Goal: Task Accomplishment & Management: Manage account settings

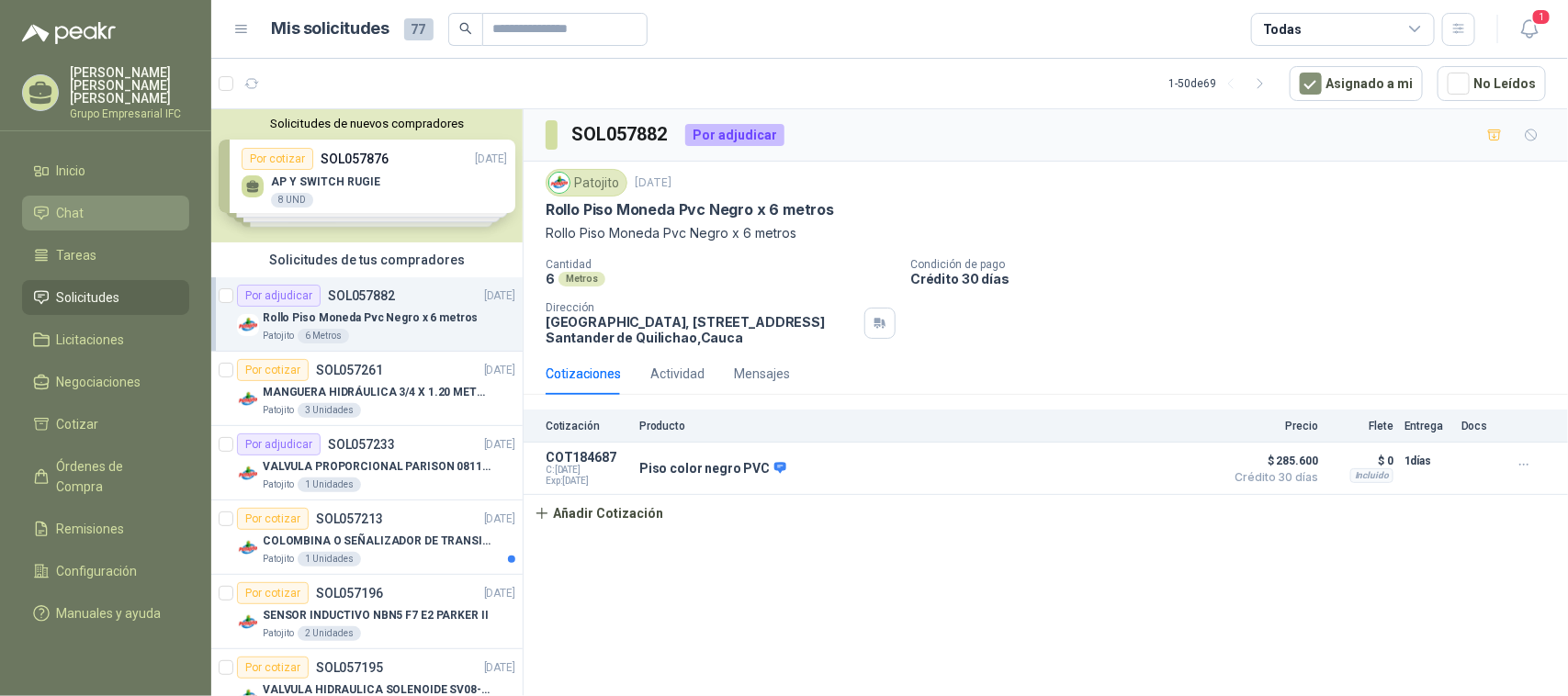
click at [80, 203] on span "Chat" at bounding box center [71, 212] width 28 height 20
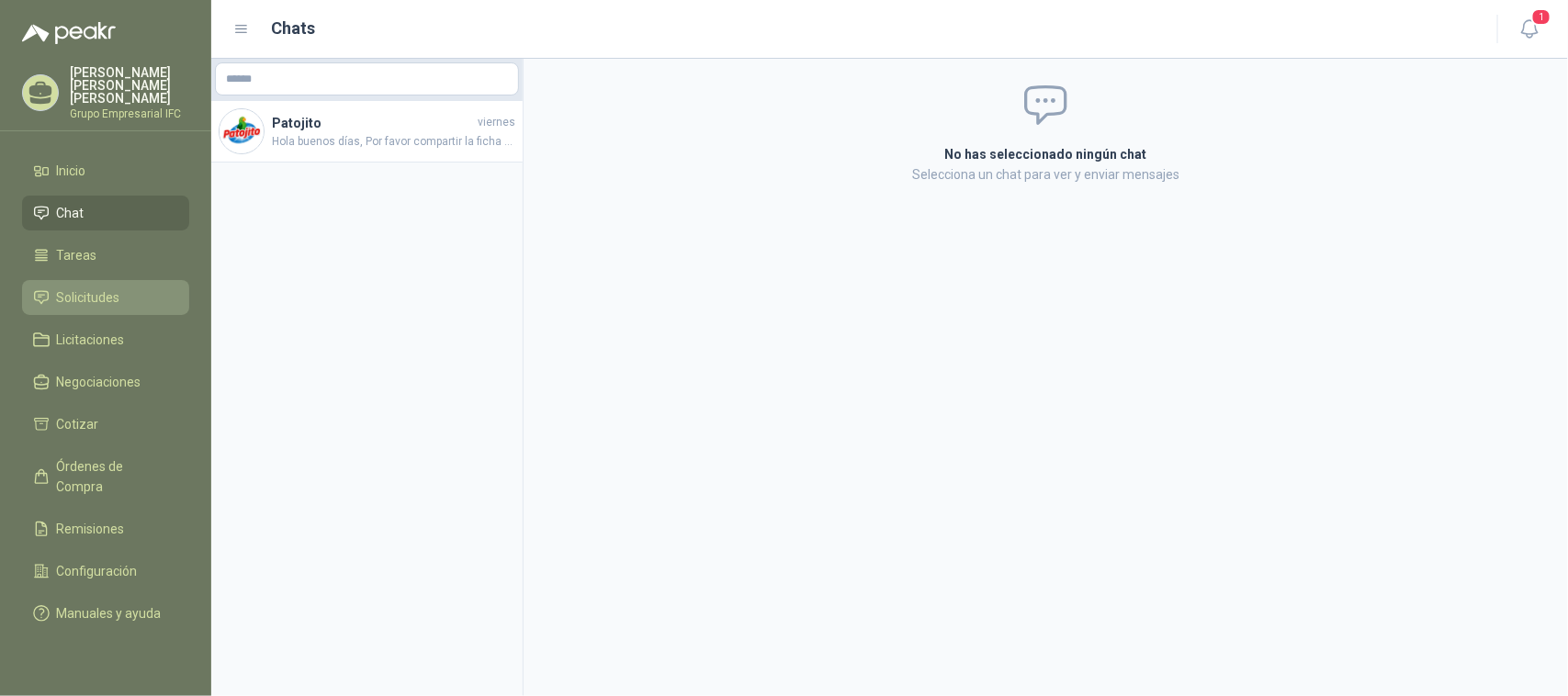
click at [93, 288] on span "Solicitudes" at bounding box center [89, 297] width 63 height 20
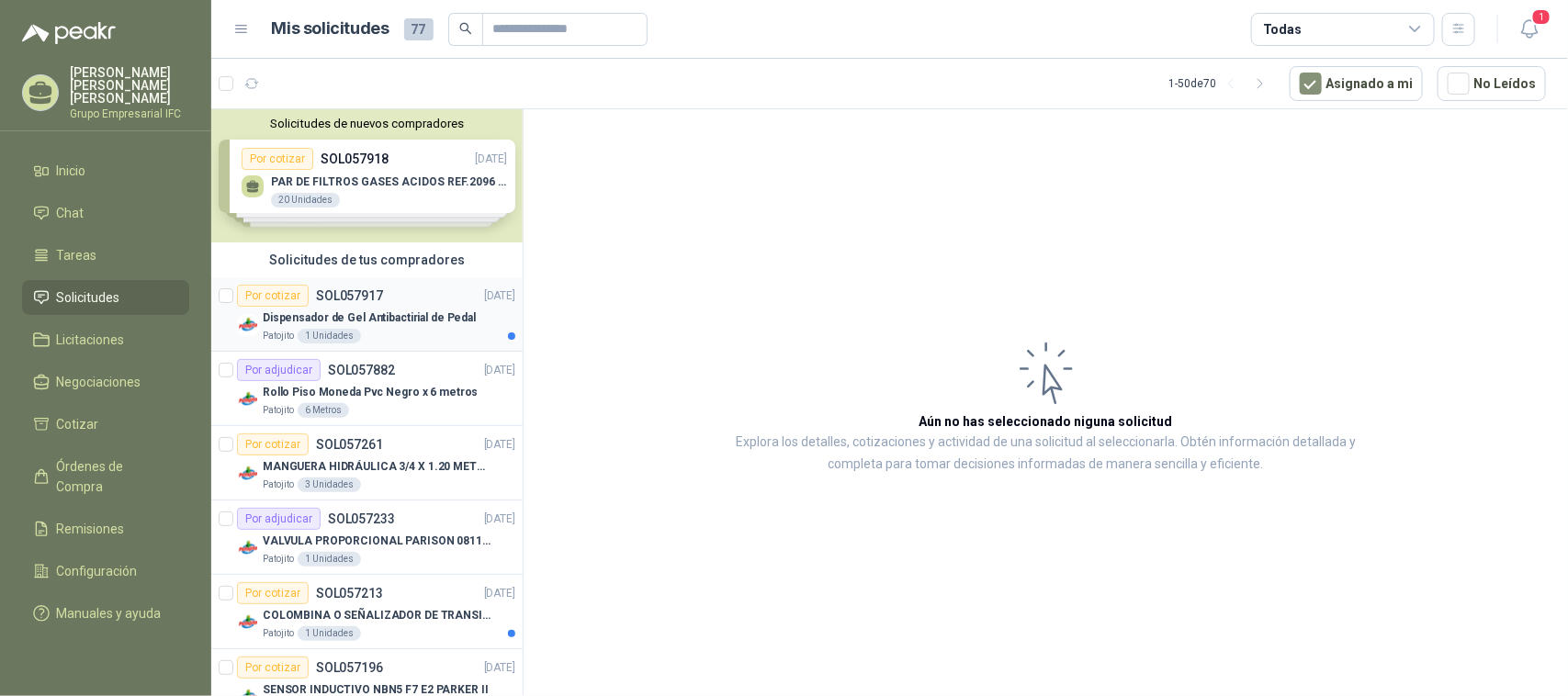
click at [367, 304] on div "Por cotizar SOL057917" at bounding box center [310, 295] width 146 height 22
